Goal: Task Accomplishment & Management: Complete application form

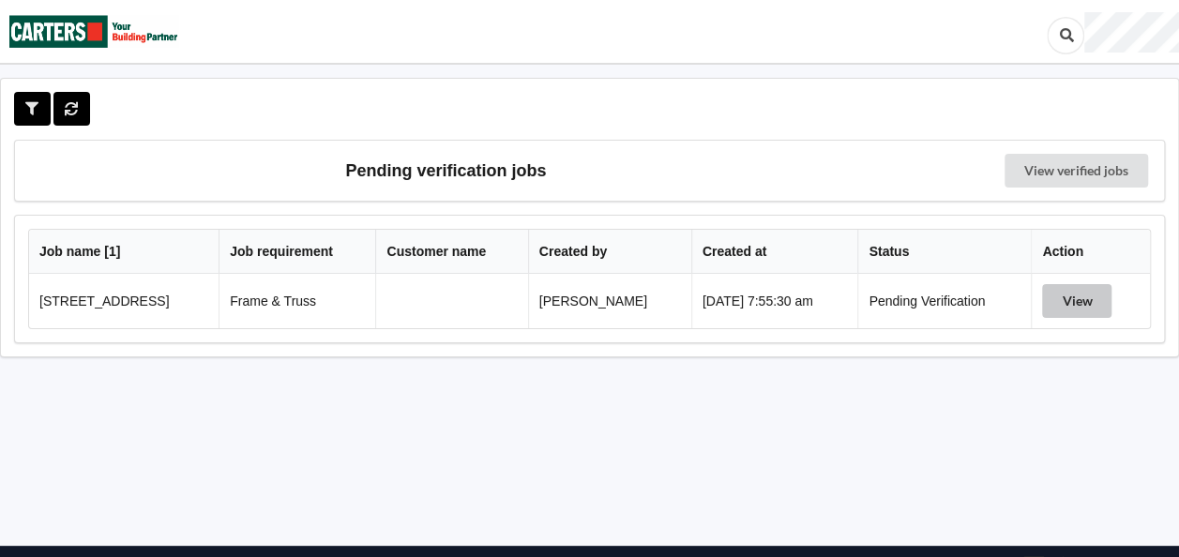
click at [1077, 300] on button "View" at bounding box center [1076, 301] width 69 height 34
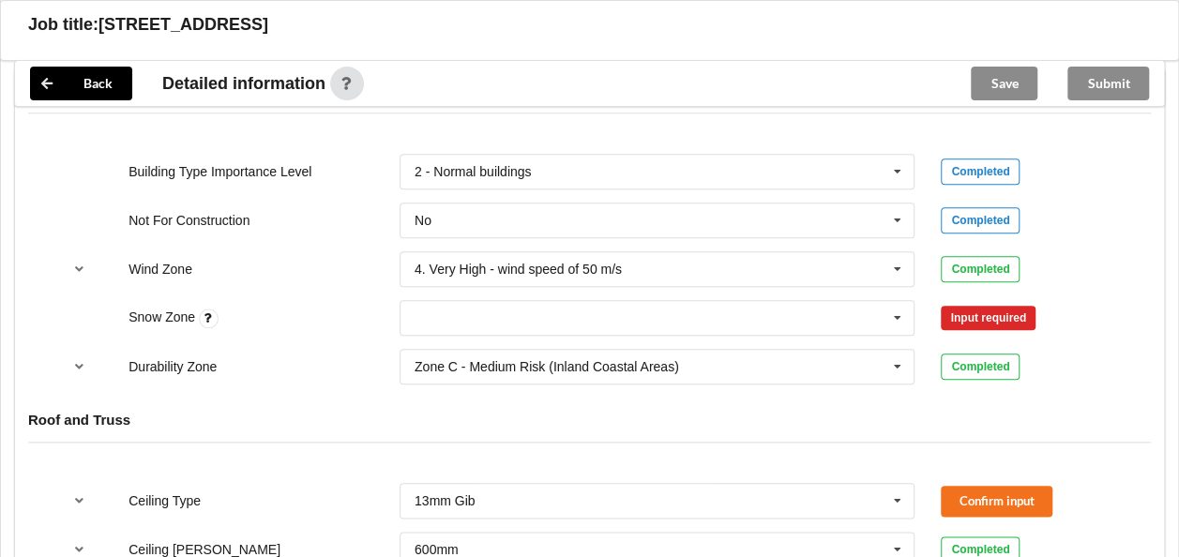
scroll to position [844, 0]
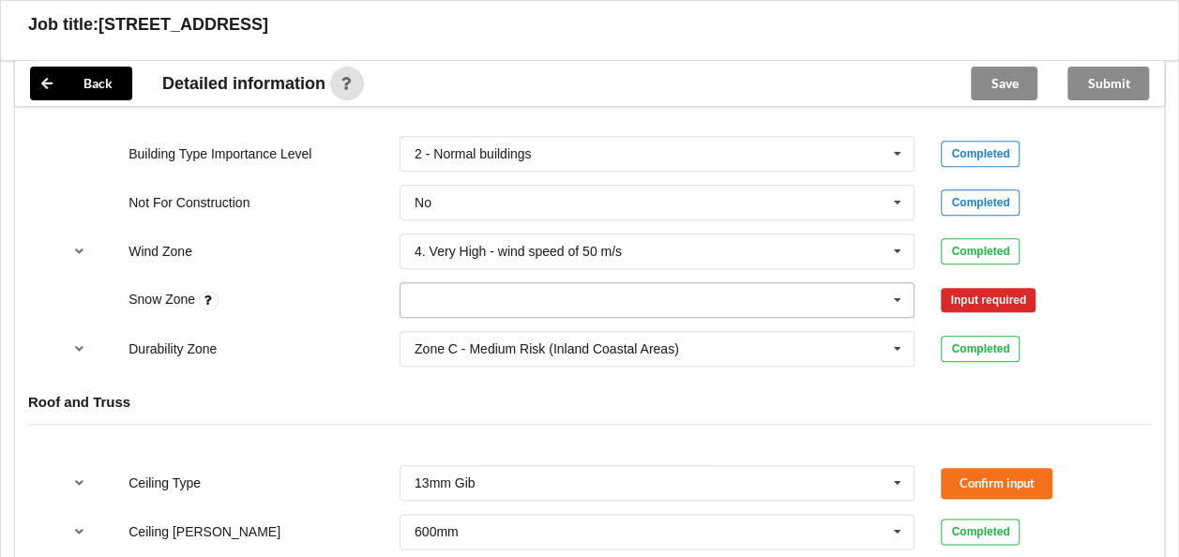
click at [901, 292] on icon at bounding box center [898, 300] width 28 height 35
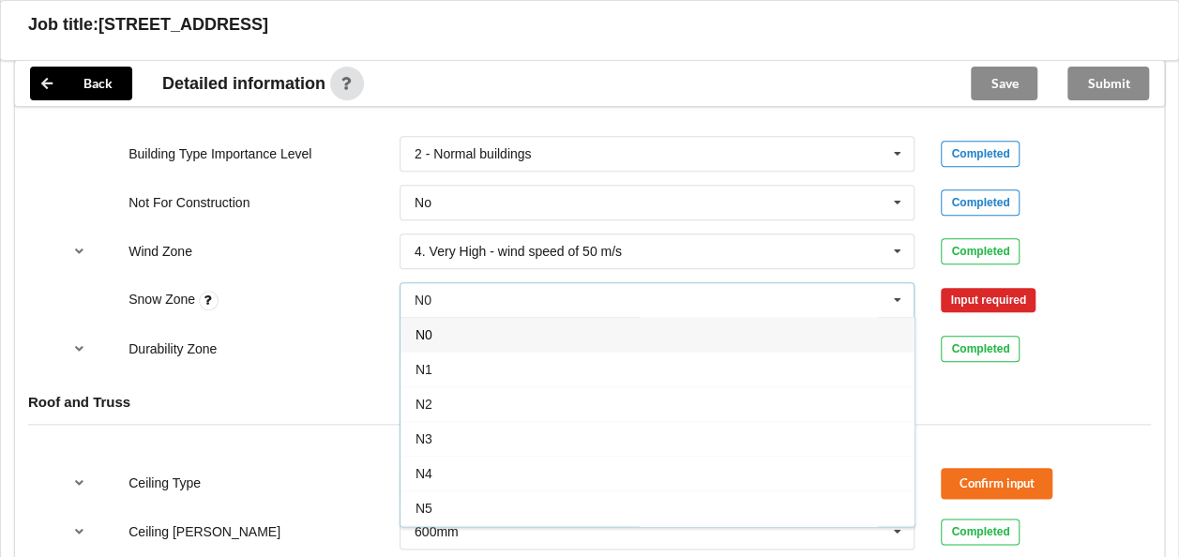
click at [447, 330] on div "N0" at bounding box center [658, 334] width 514 height 35
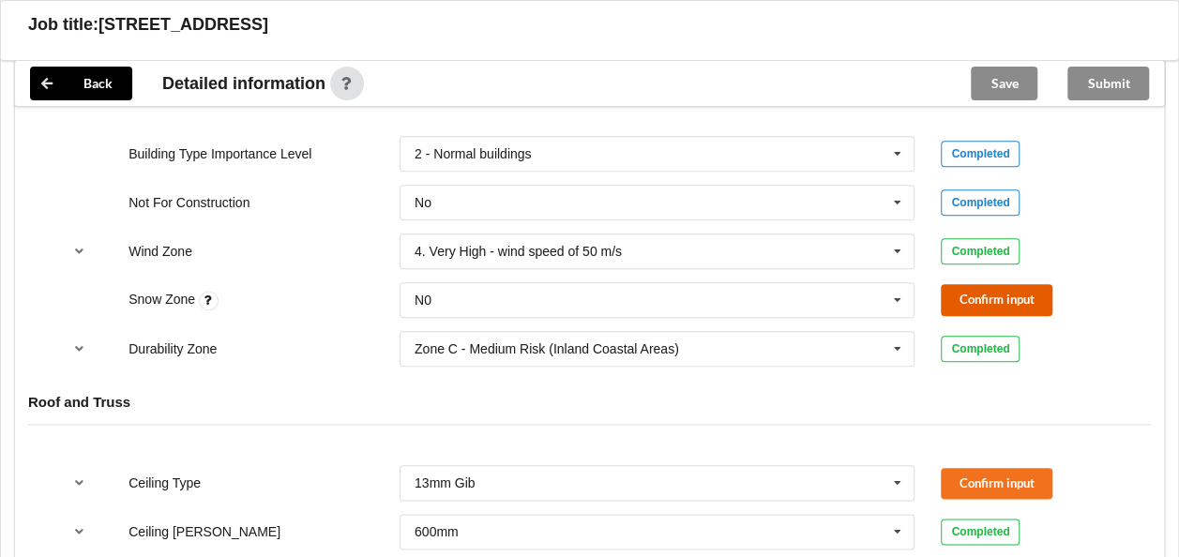
click at [963, 288] on button "Confirm input" at bounding box center [997, 299] width 112 height 31
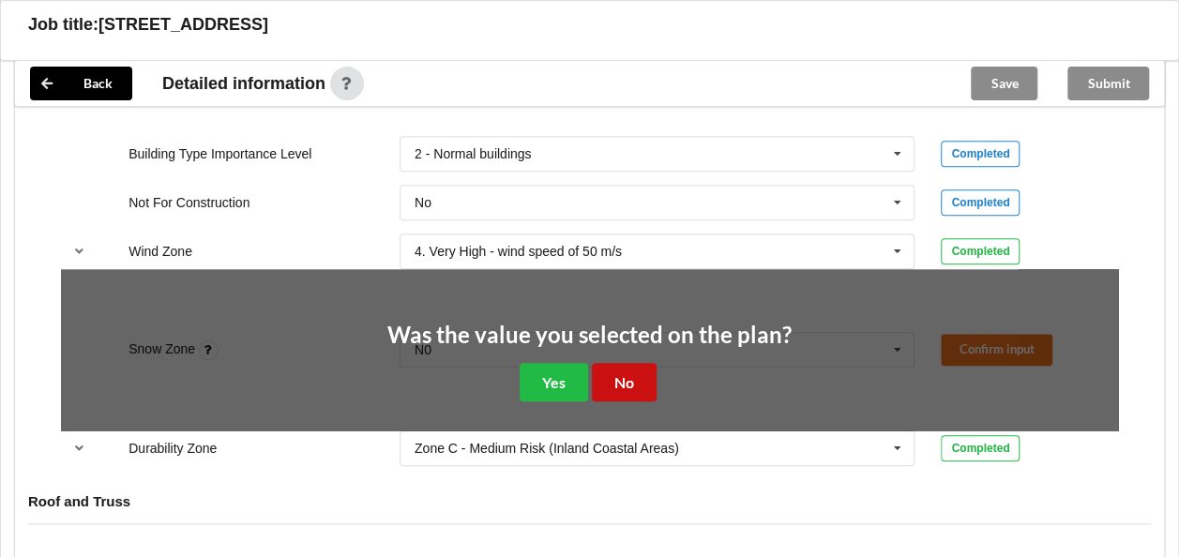
click at [614, 375] on button "No" at bounding box center [624, 382] width 65 height 38
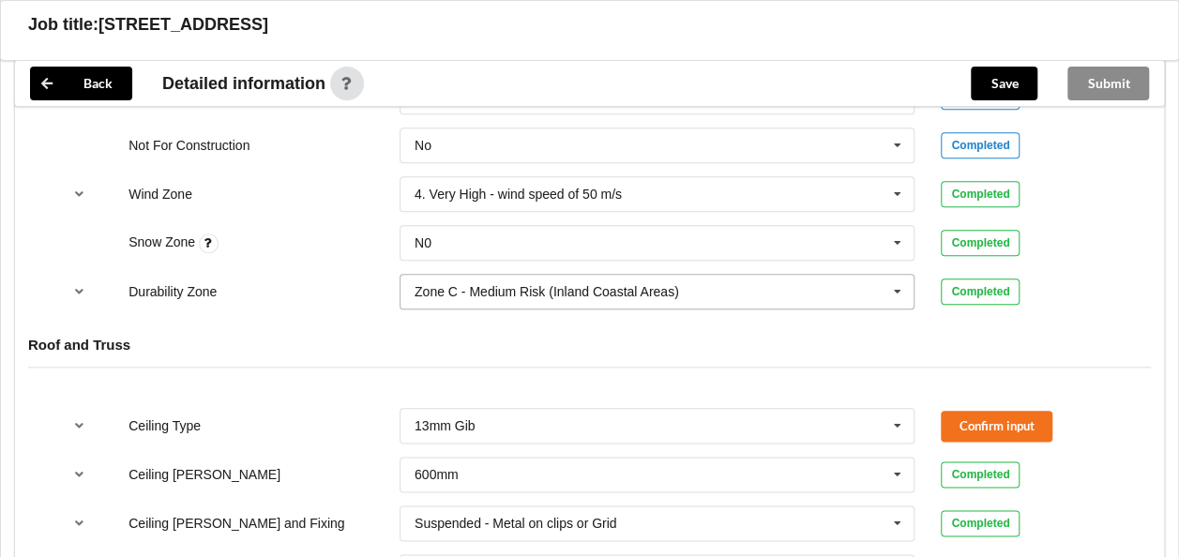
scroll to position [1032, 0]
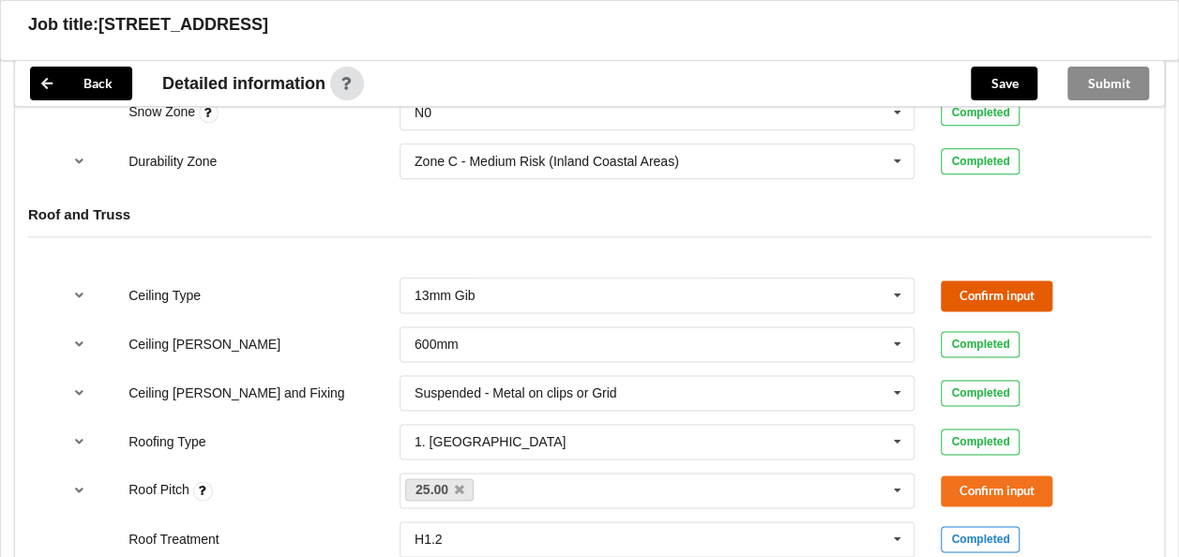
click at [972, 288] on button "Confirm input" at bounding box center [997, 296] width 112 height 31
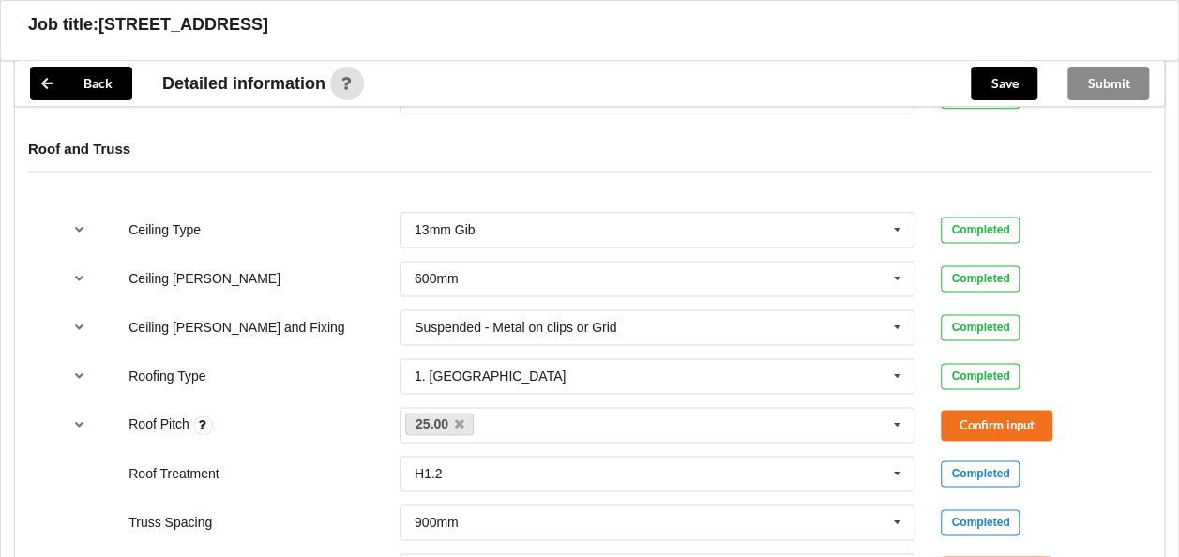
scroll to position [1126, 0]
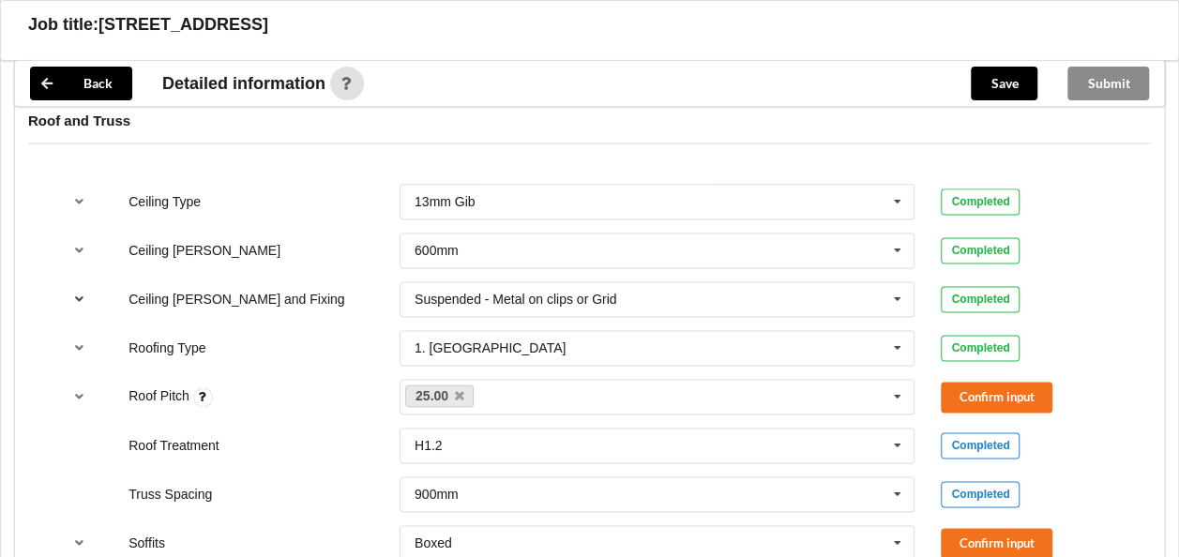
click at [76, 293] on icon "reference-toggle" at bounding box center [79, 298] width 16 height 11
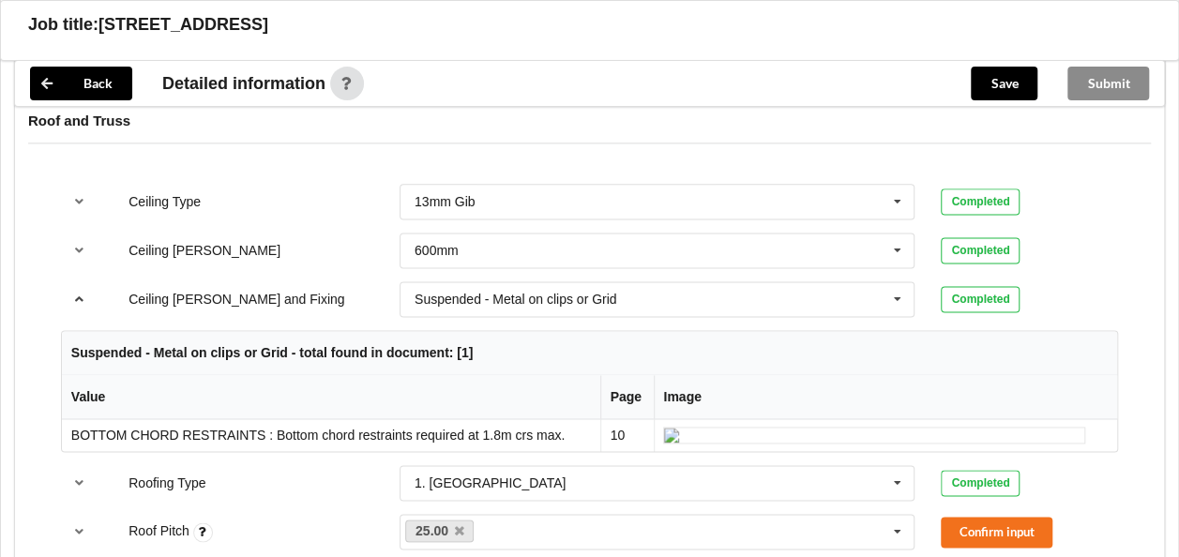
click at [76, 293] on icon "reference-toggle" at bounding box center [79, 298] width 16 height 11
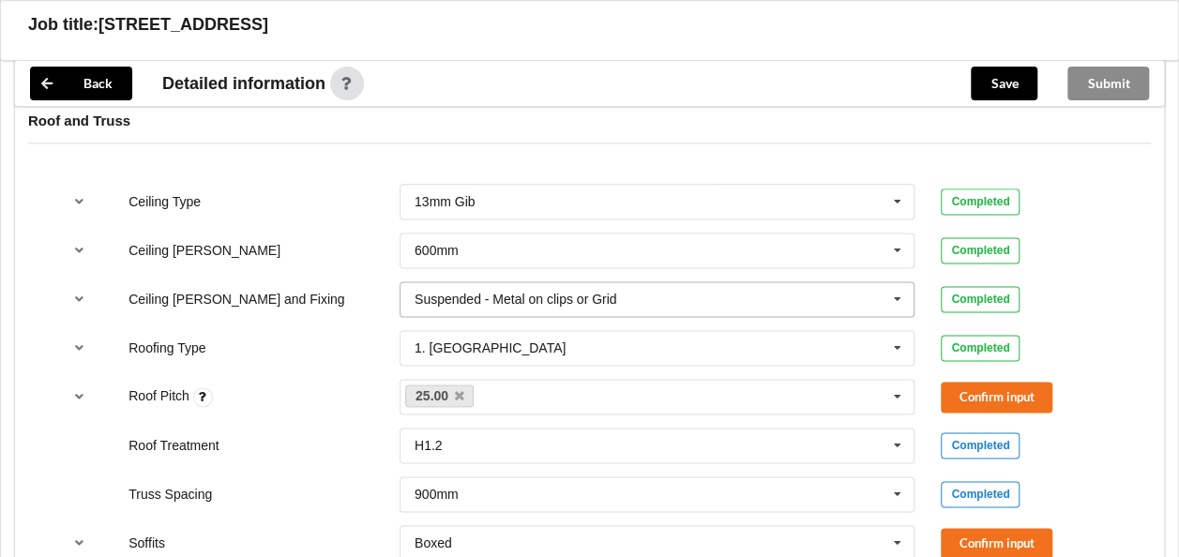
click at [899, 296] on icon at bounding box center [898, 299] width 28 height 35
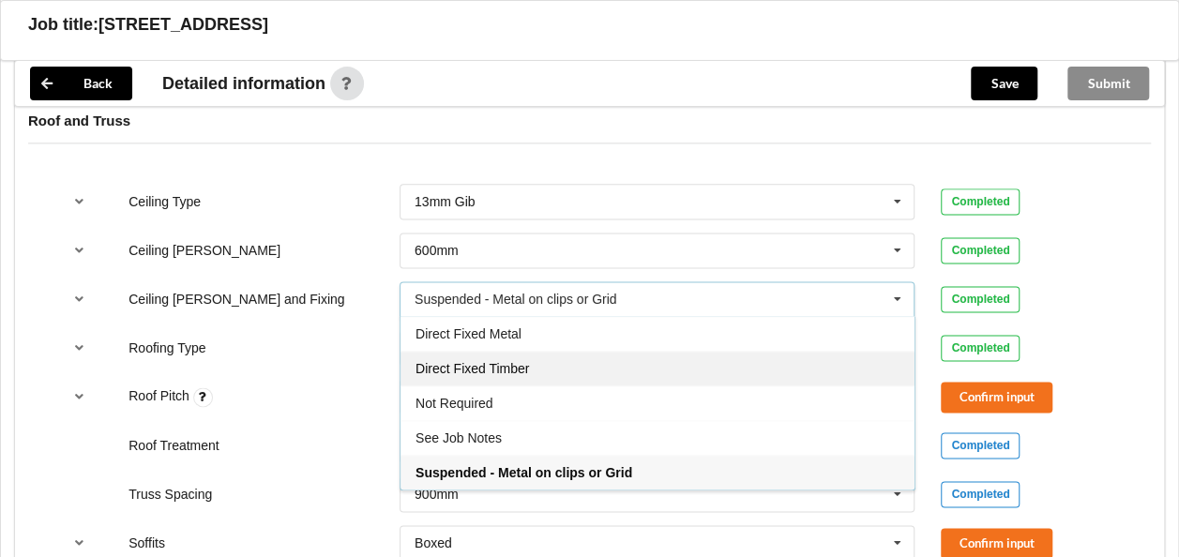
click at [551, 362] on div "Direct Fixed Timber" at bounding box center [658, 368] width 514 height 35
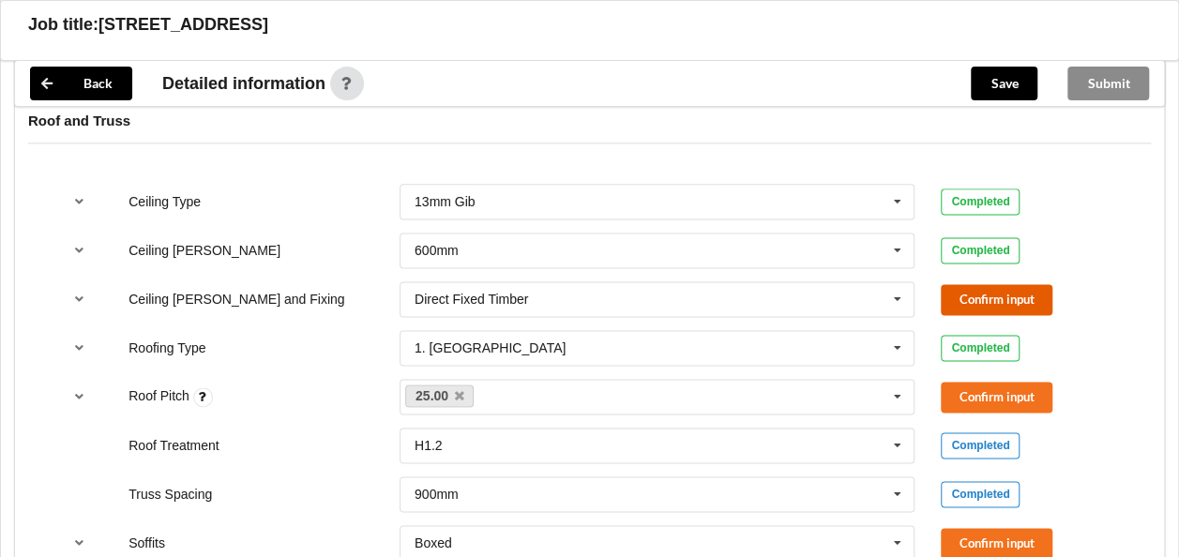
click at [967, 296] on button "Confirm input" at bounding box center [997, 299] width 112 height 31
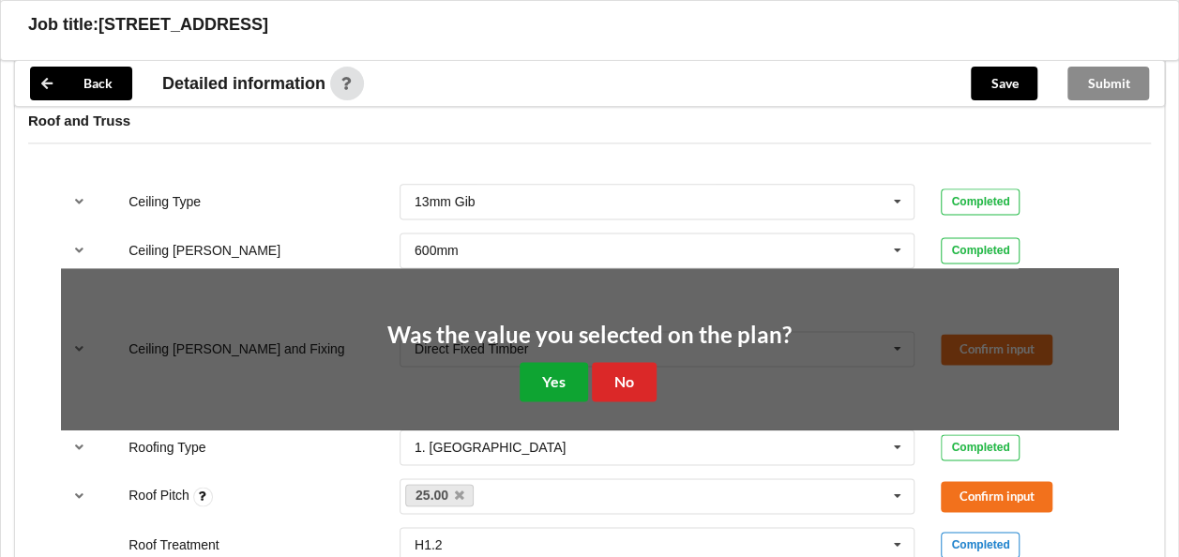
click at [561, 372] on button "Yes" at bounding box center [554, 381] width 68 height 38
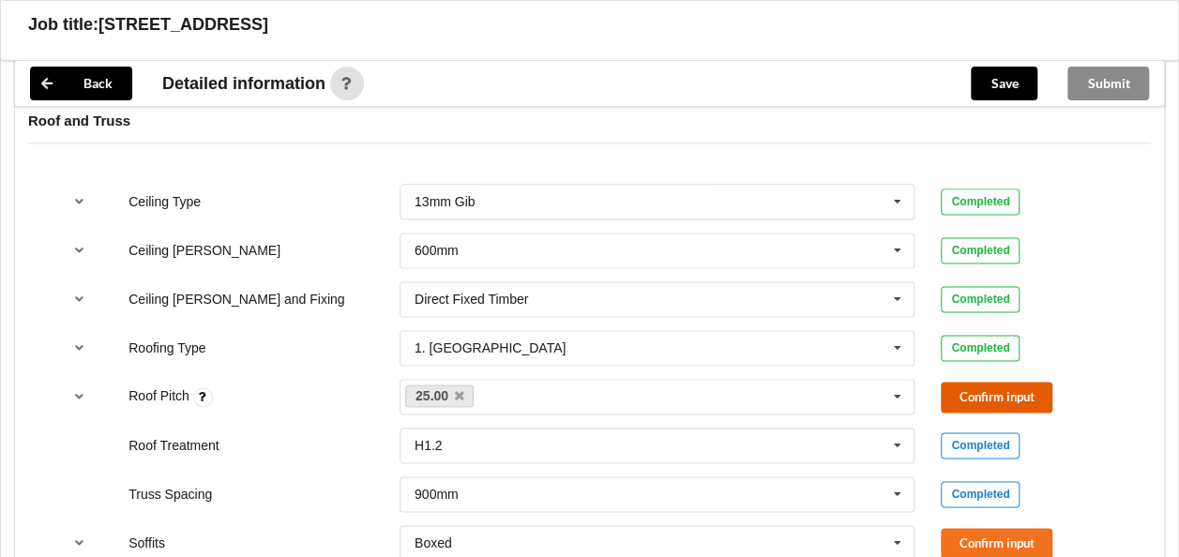
click at [972, 390] on button "Confirm input" at bounding box center [997, 397] width 112 height 31
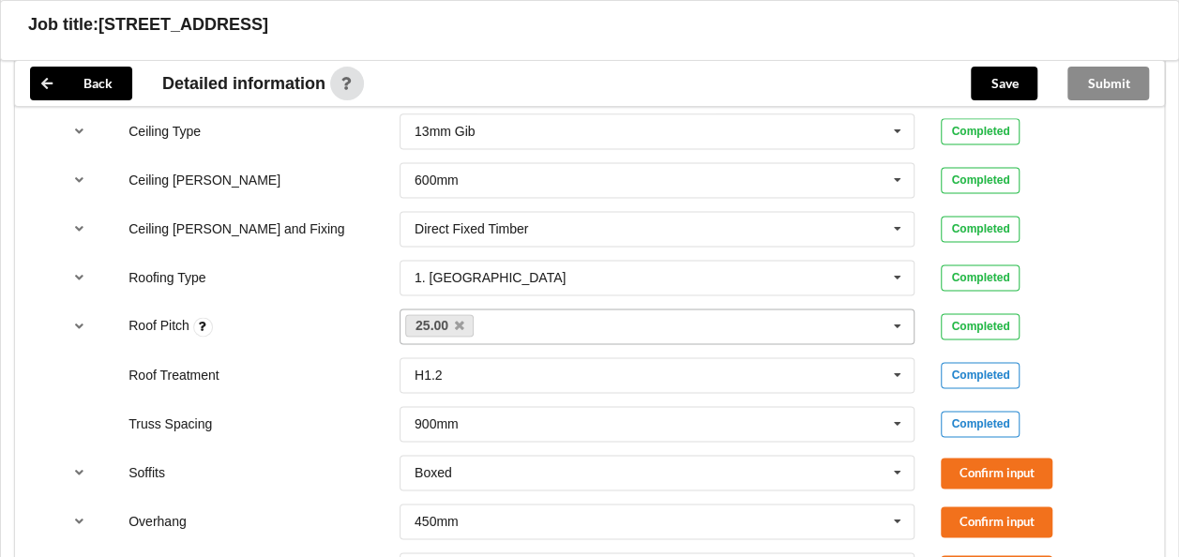
scroll to position [1314, 0]
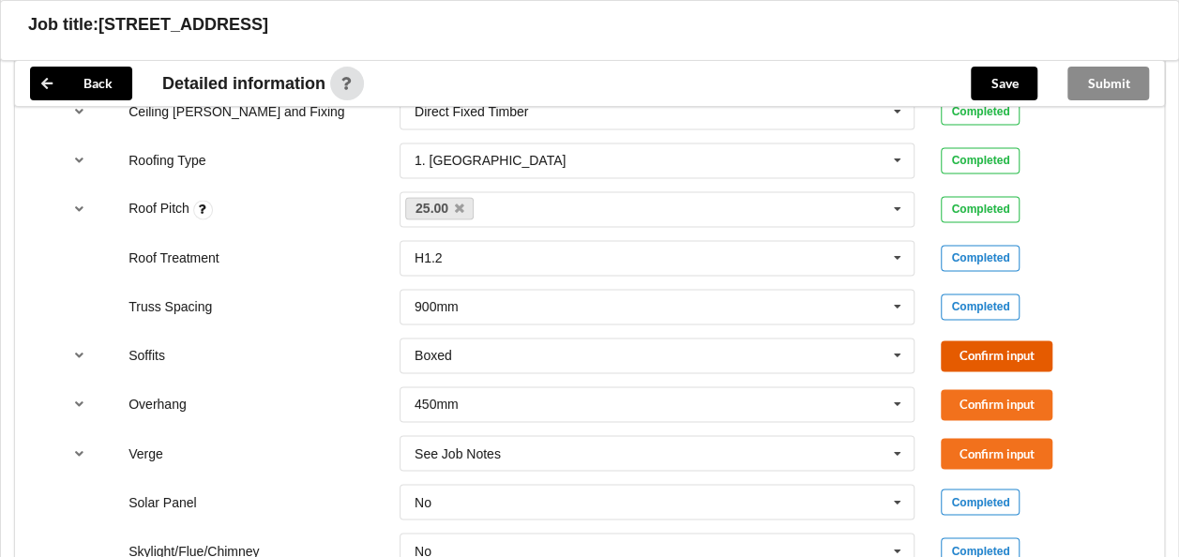
click at [970, 347] on button "Confirm input" at bounding box center [997, 356] width 112 height 31
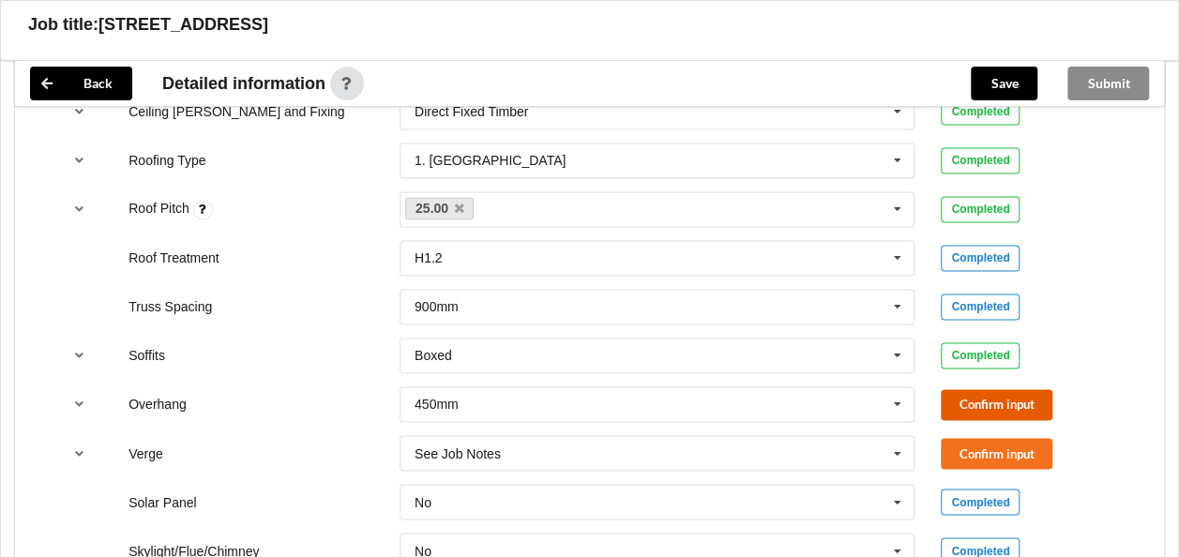
click at [965, 398] on button "Confirm input" at bounding box center [997, 404] width 112 height 31
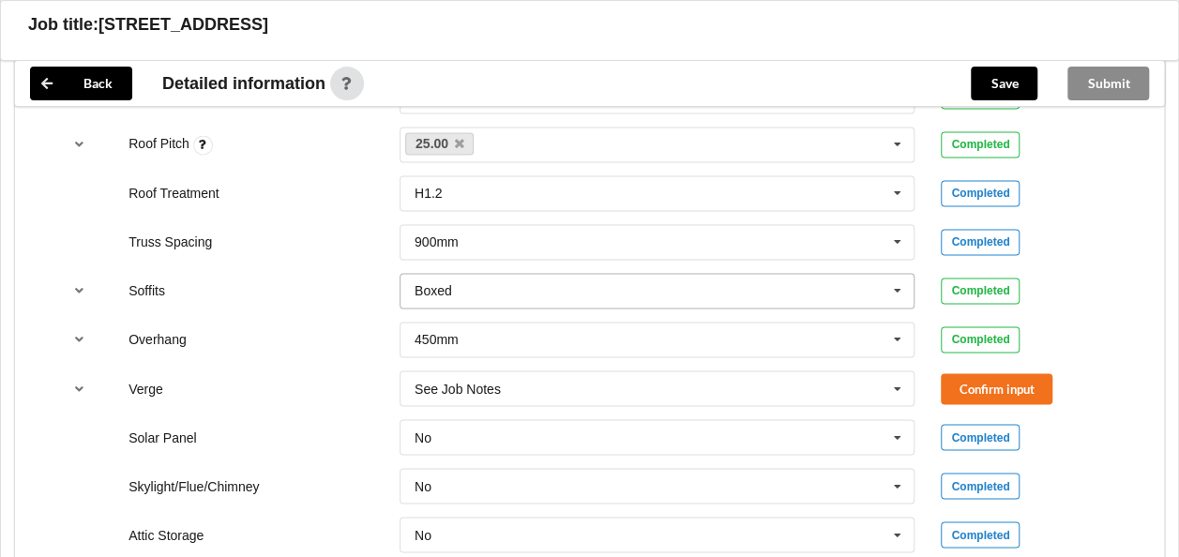
scroll to position [1407, 0]
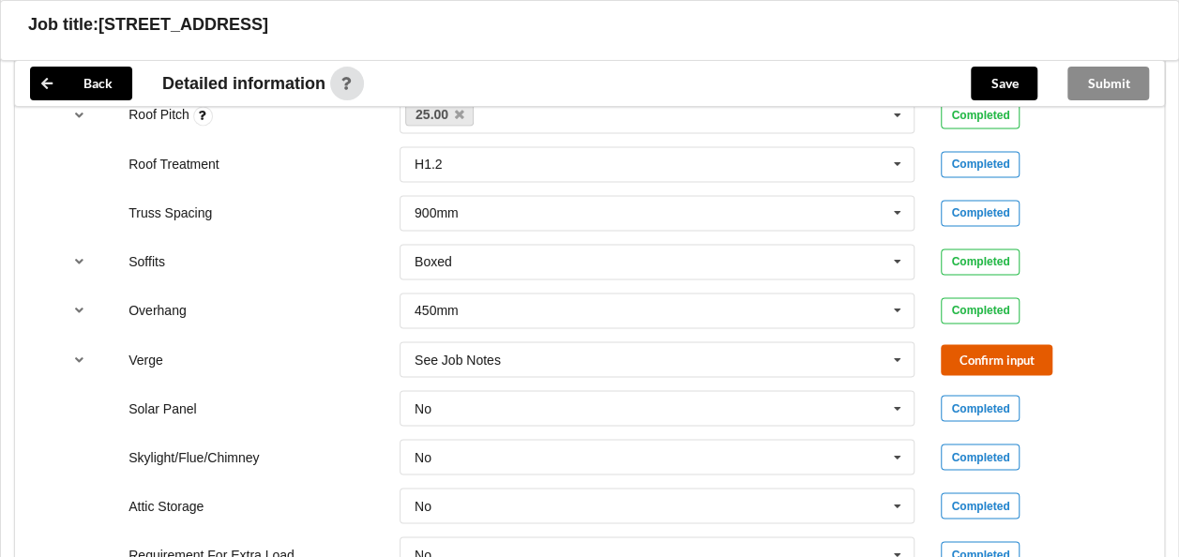
click at [996, 350] on button "Confirm input" at bounding box center [997, 359] width 112 height 31
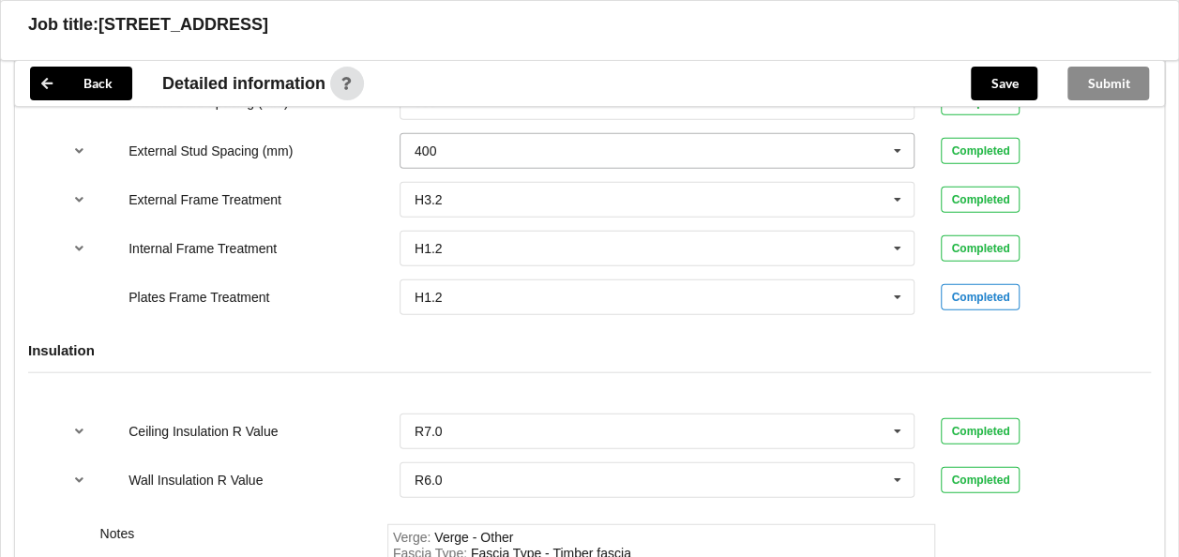
scroll to position [2158, 0]
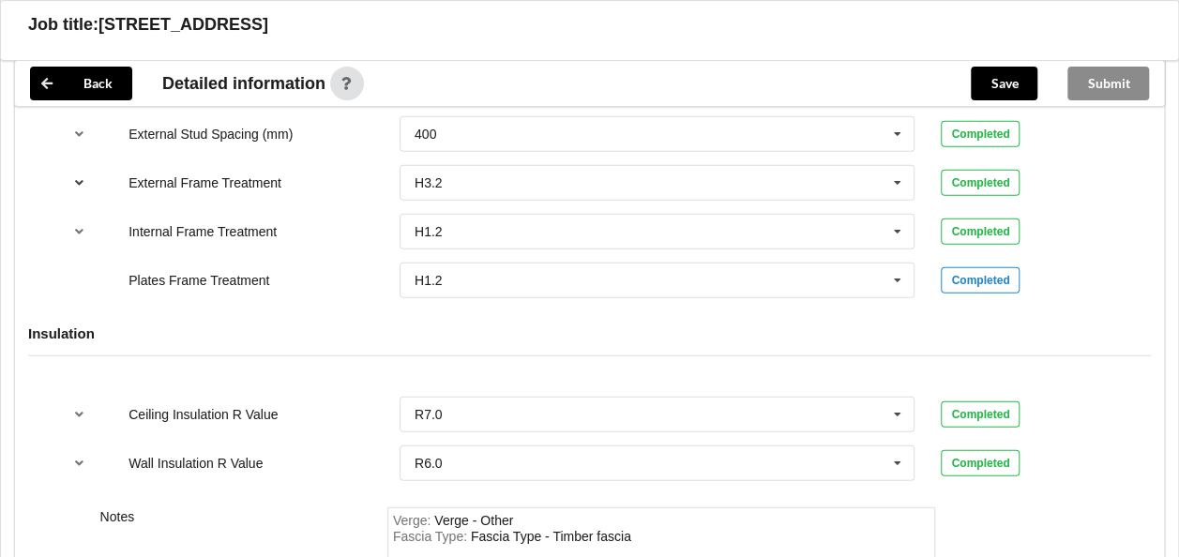
click at [81, 176] on icon "reference-toggle" at bounding box center [79, 181] width 16 height 11
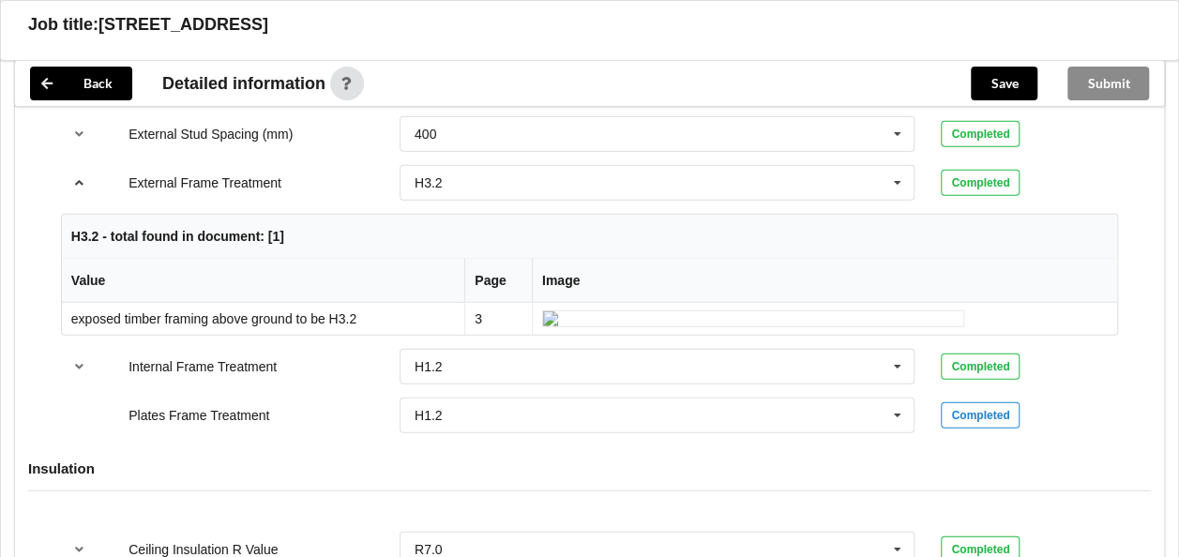
click at [81, 176] on icon "reference-toggle" at bounding box center [79, 181] width 16 height 11
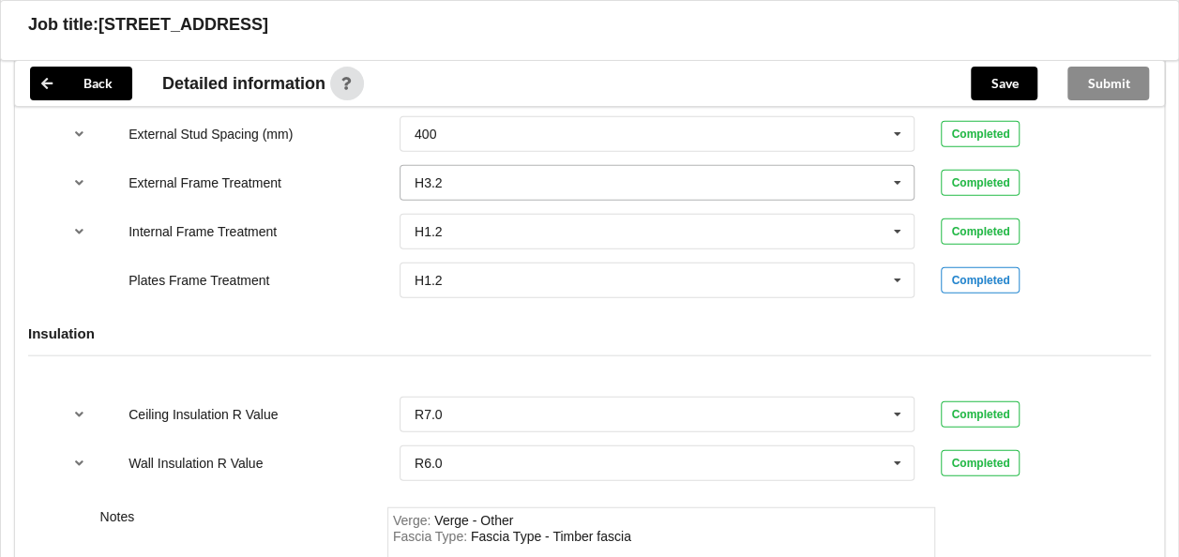
click at [895, 174] on icon at bounding box center [898, 183] width 28 height 35
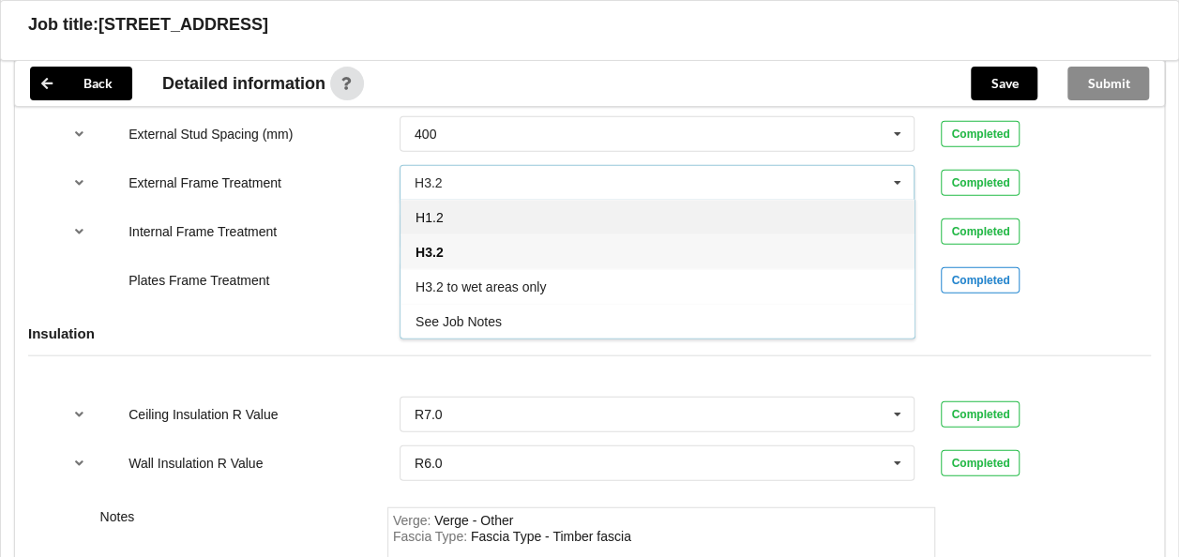
click at [450, 205] on div "H1.2" at bounding box center [658, 217] width 514 height 35
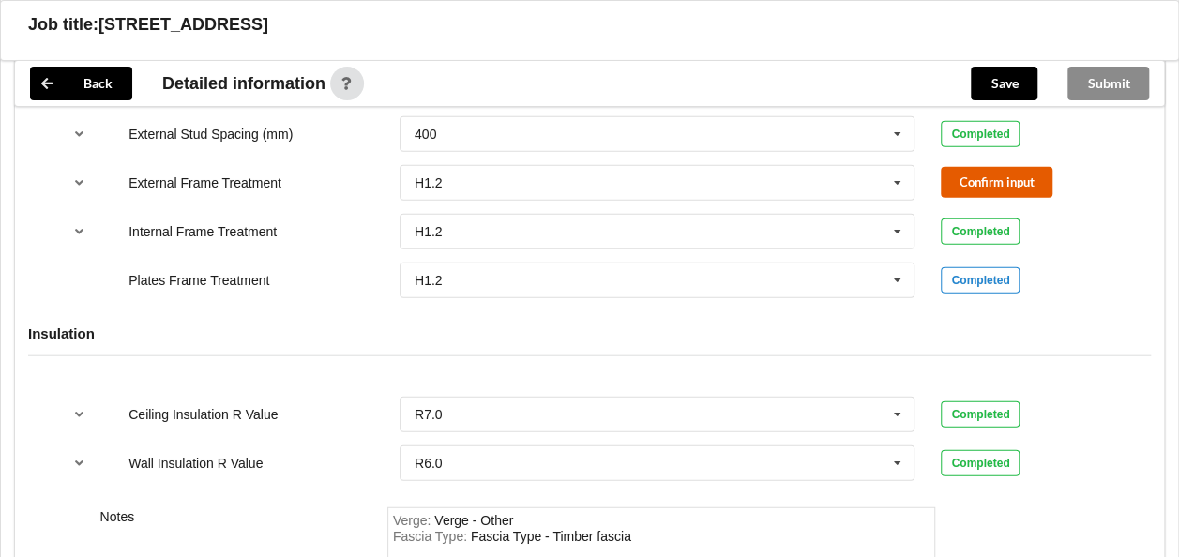
click at [981, 173] on button "Confirm input" at bounding box center [997, 182] width 112 height 31
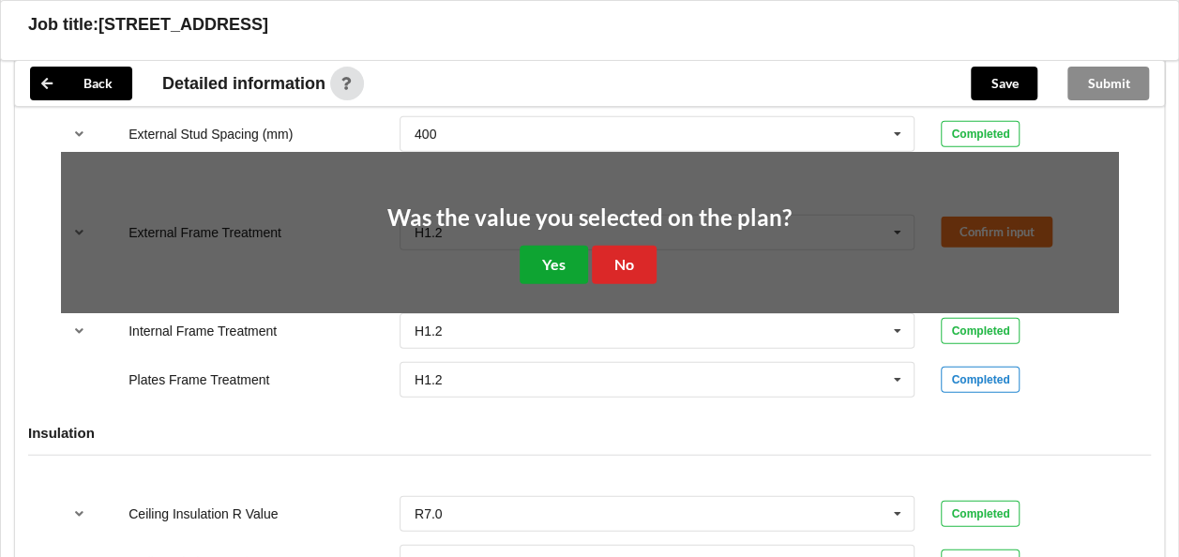
click at [556, 257] on button "Yes" at bounding box center [554, 265] width 68 height 38
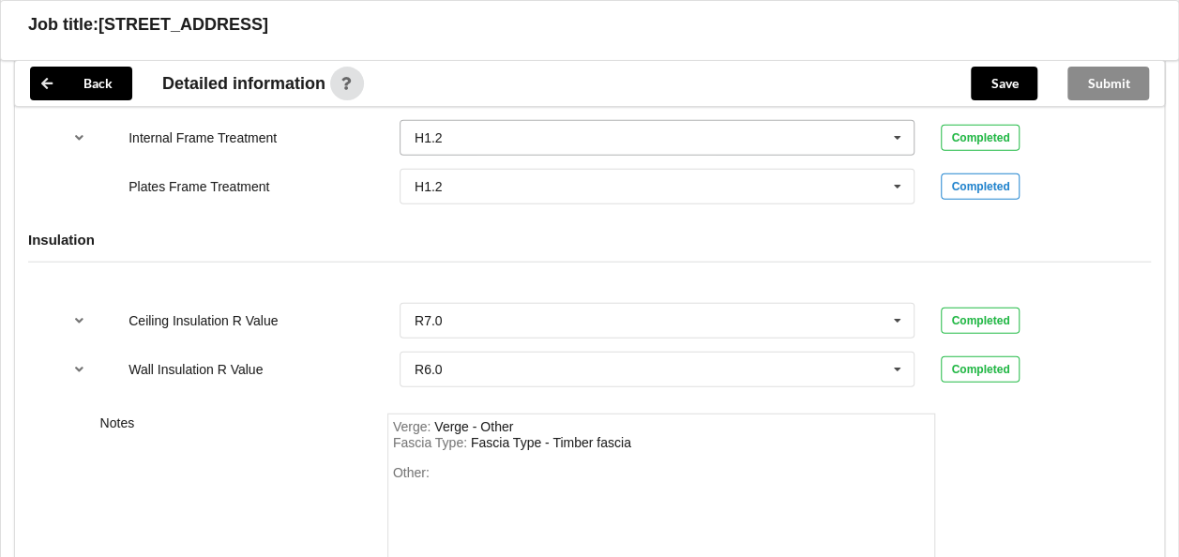
scroll to position [2346, 0]
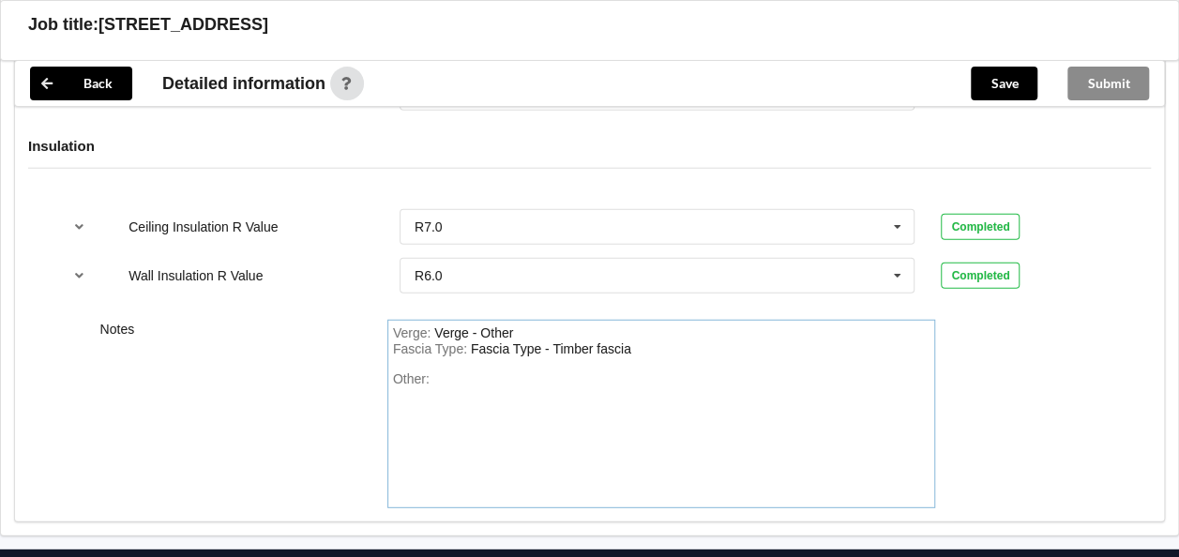
click at [479, 384] on div "Other:" at bounding box center [662, 437] width 538 height 131
click at [1002, 77] on button "Save" at bounding box center [1004, 84] width 67 height 34
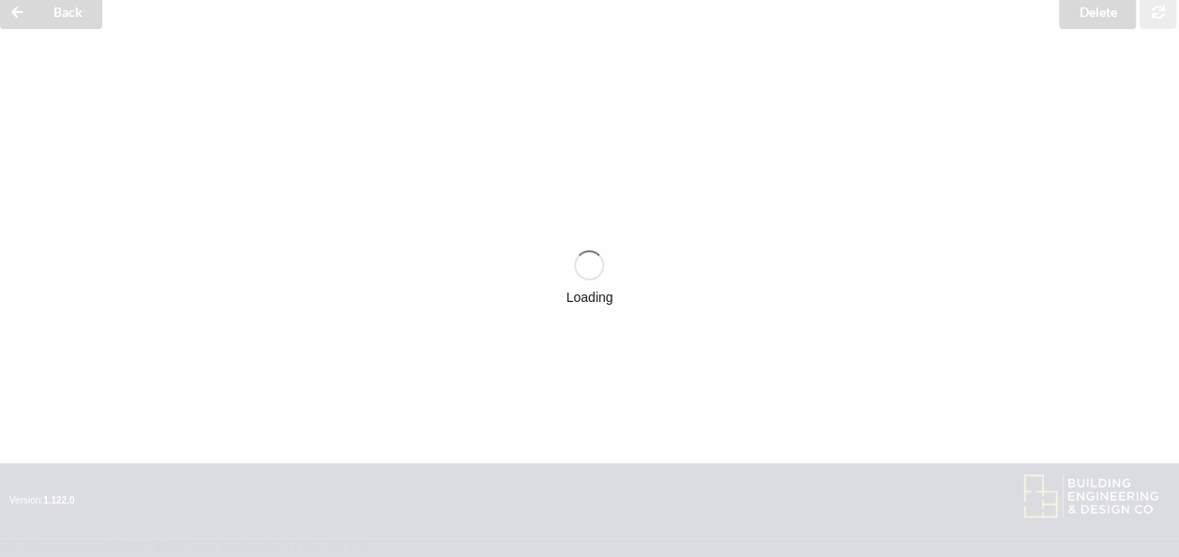
scroll to position [83, 0]
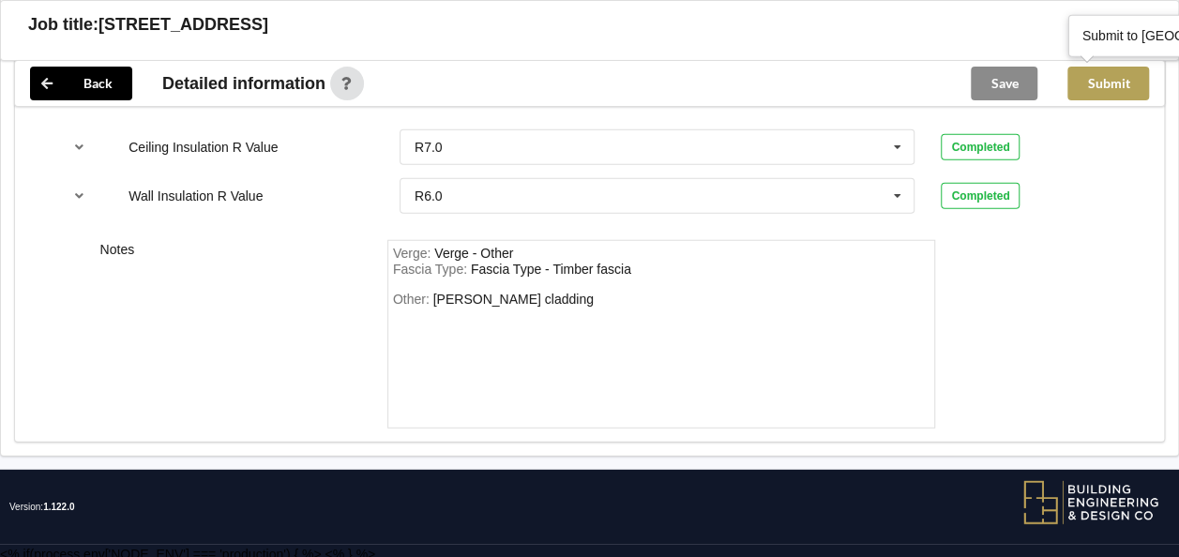
click at [1116, 83] on button "Submit" at bounding box center [1109, 84] width 82 height 34
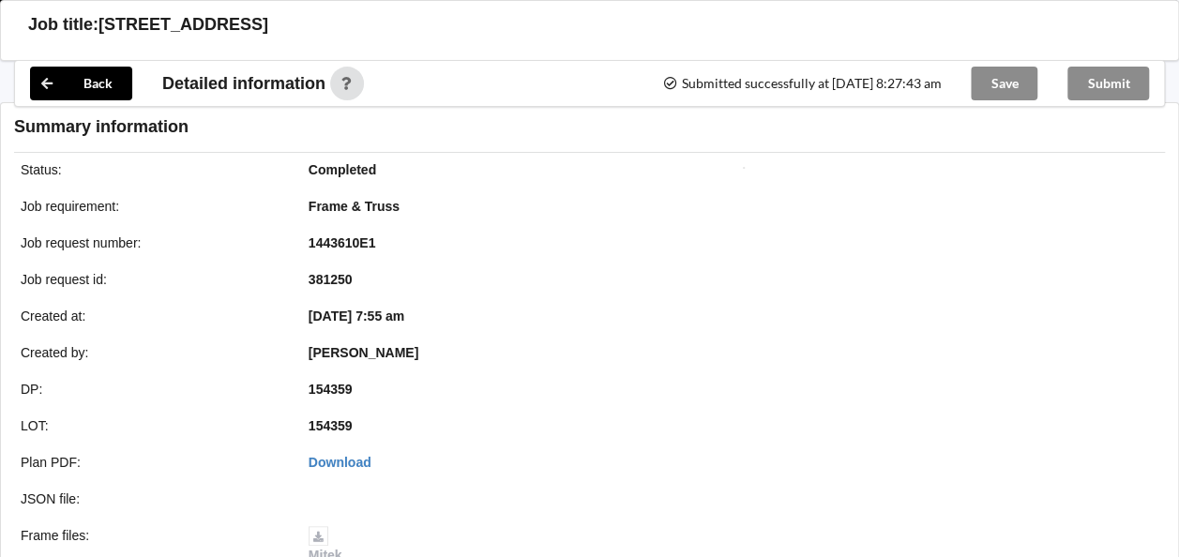
scroll to position [2339, 0]
